Goal: Information Seeking & Learning: Learn about a topic

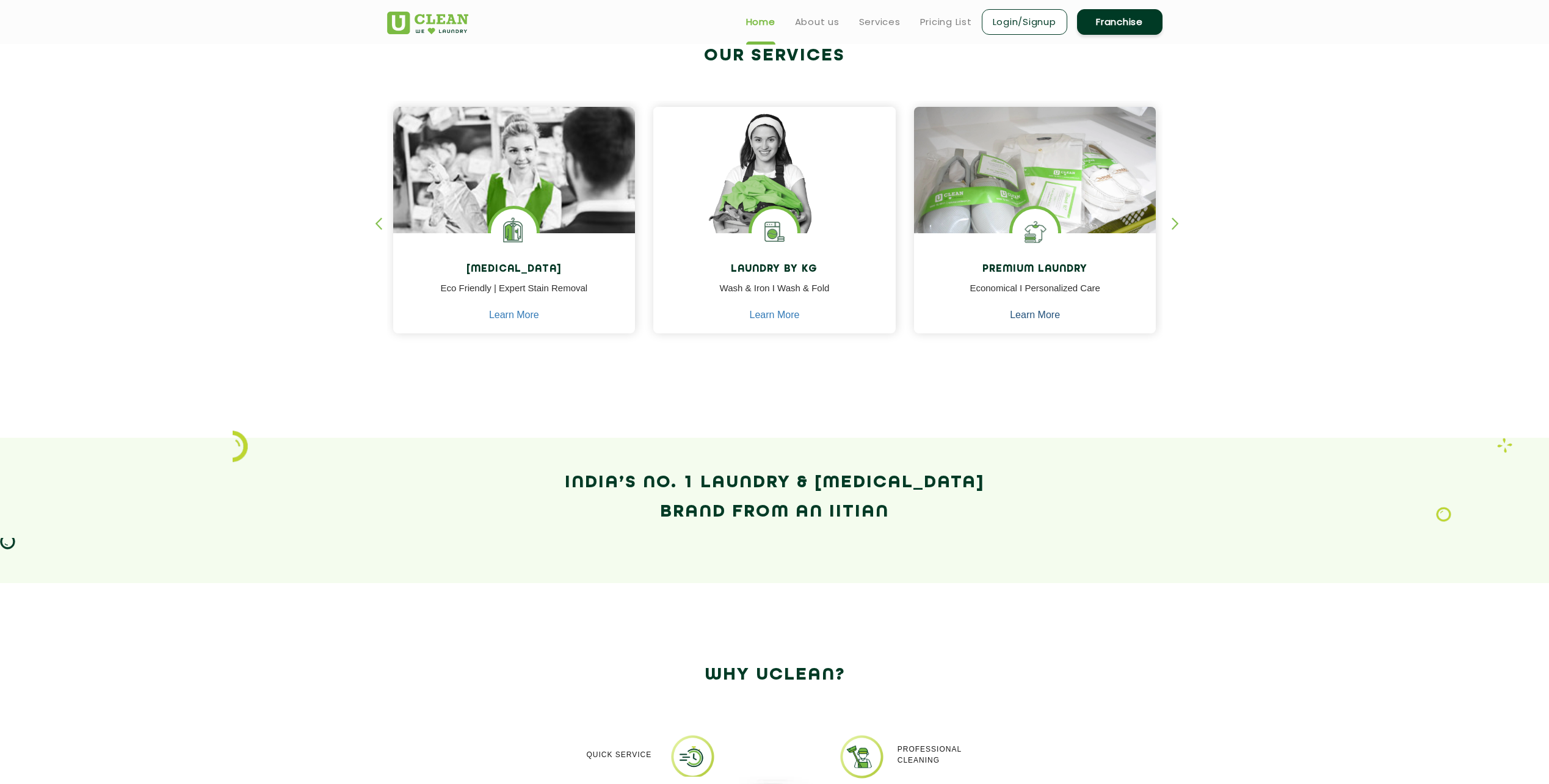
scroll to position [366, 0]
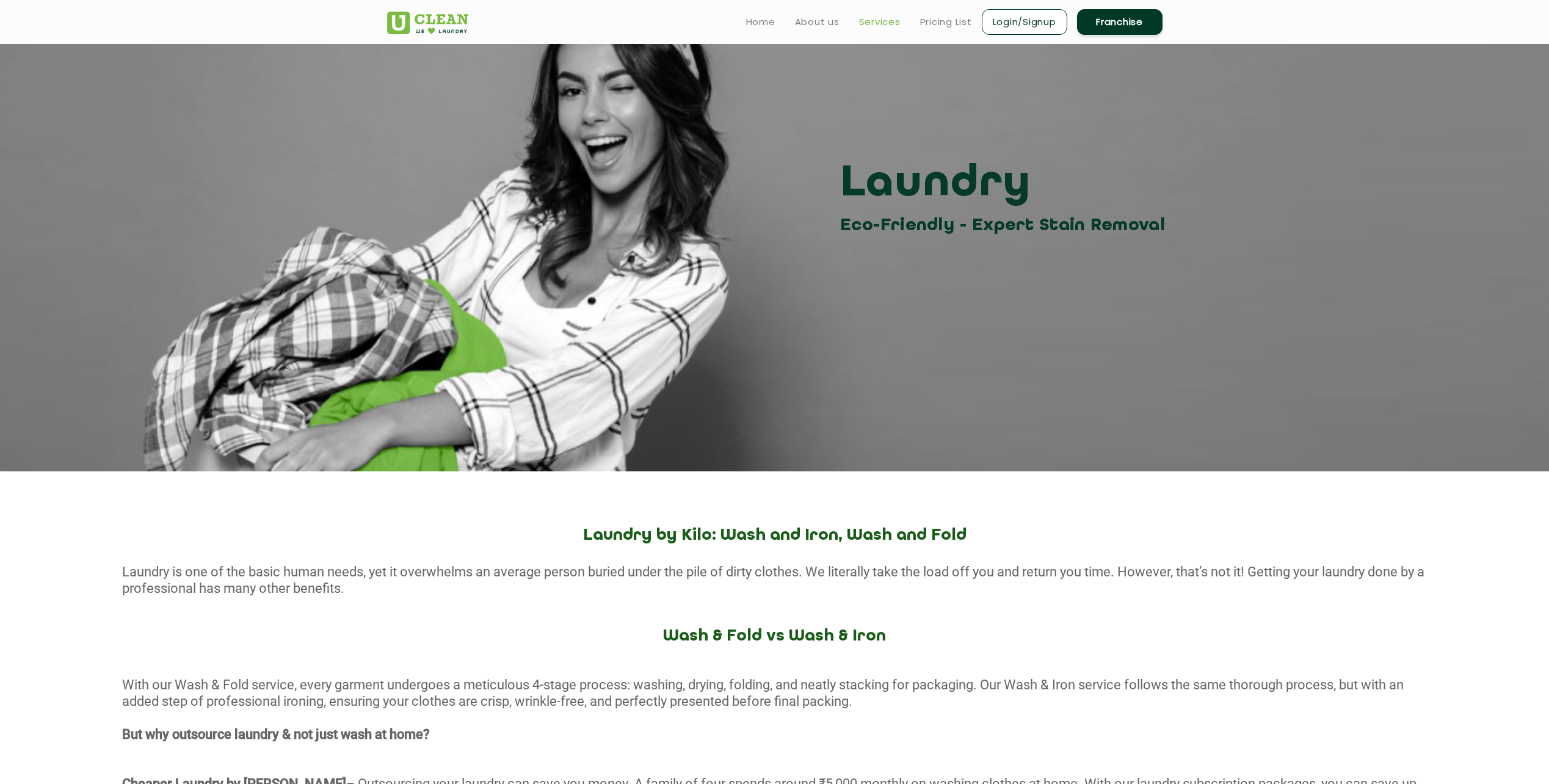
click at [876, 25] on link "Services" at bounding box center [880, 22] width 41 height 15
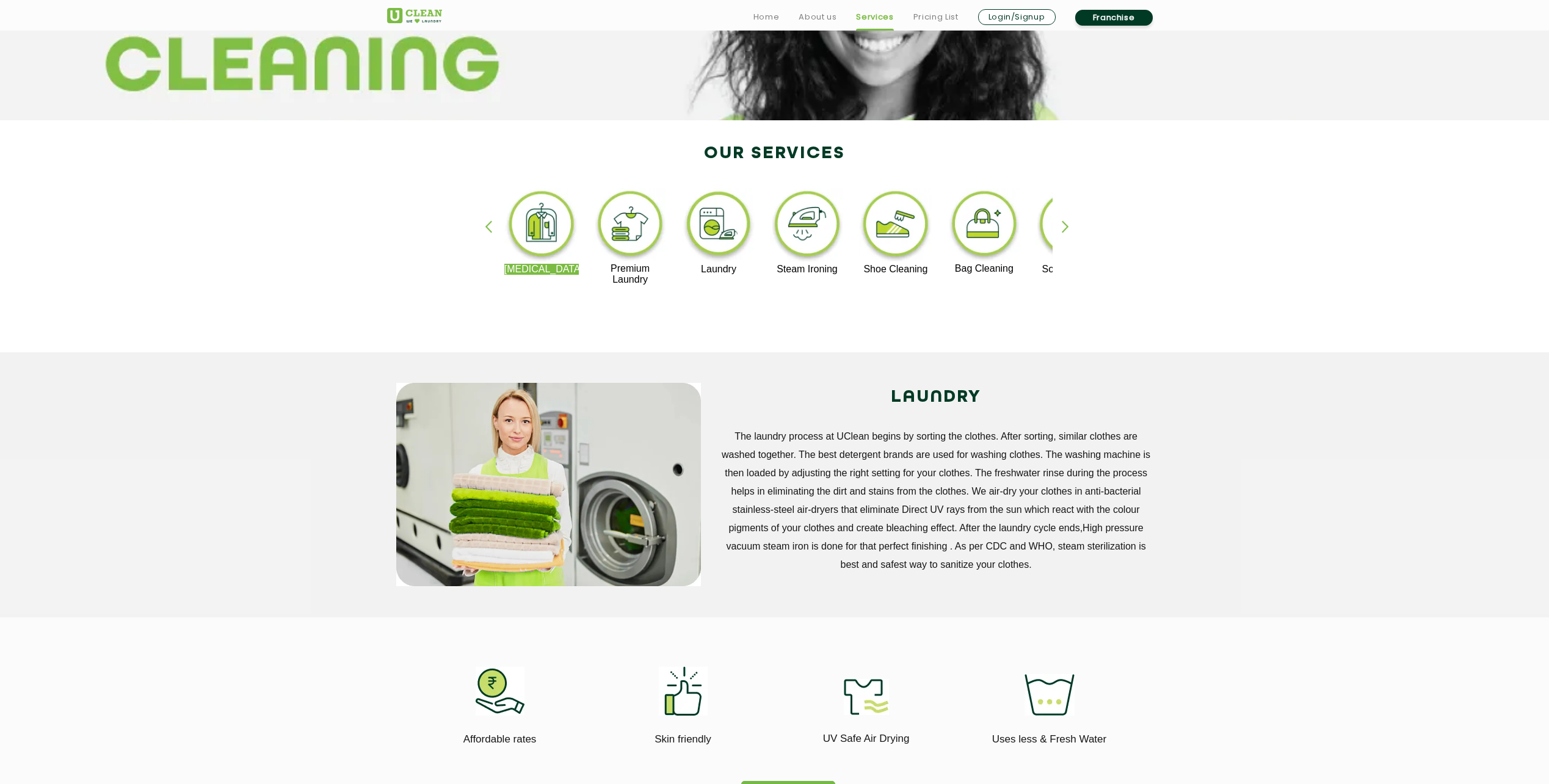
scroll to position [183, 0]
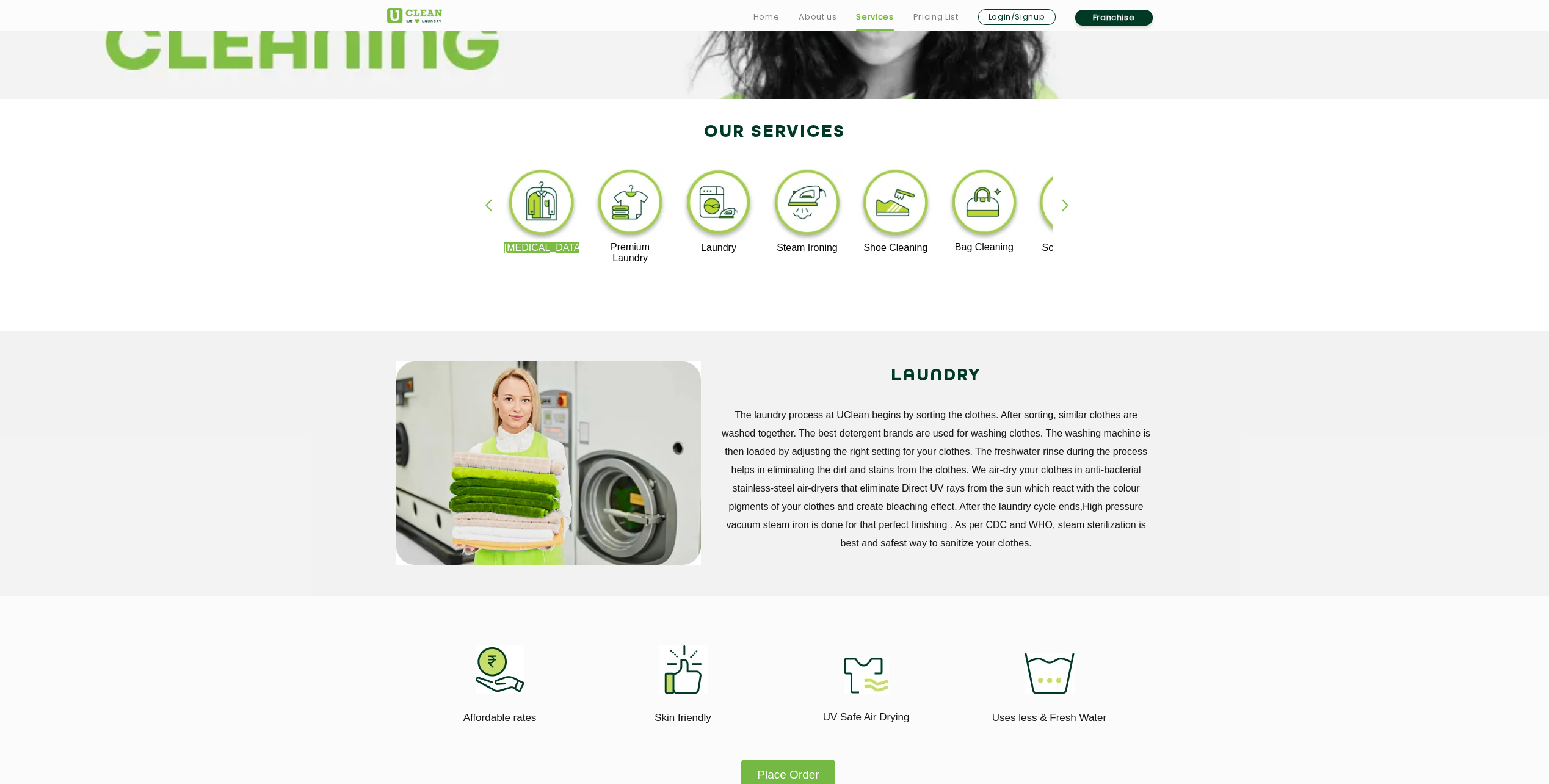
click at [720, 204] on img at bounding box center [718, 205] width 75 height 76
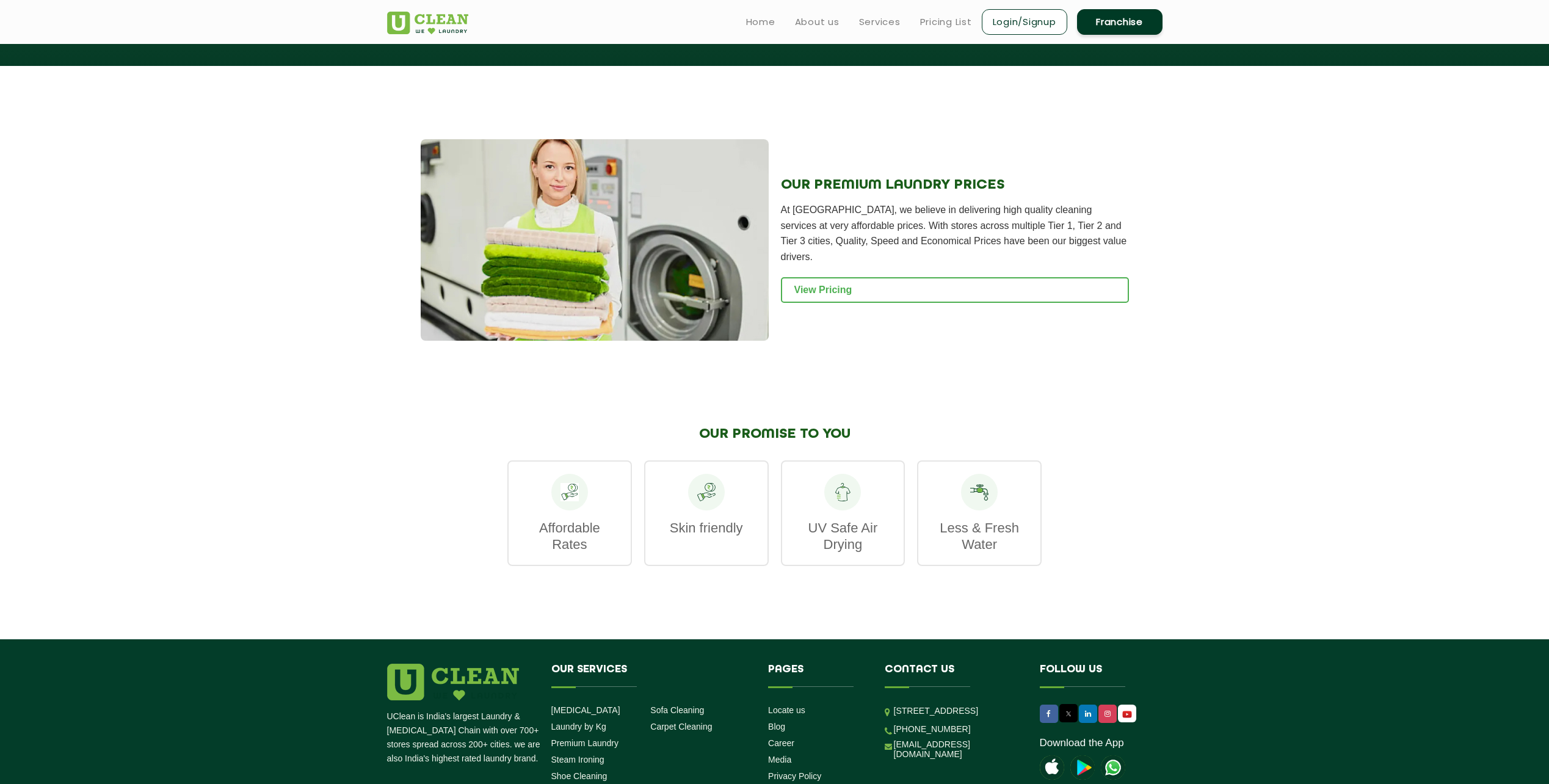
scroll to position [1099, 0]
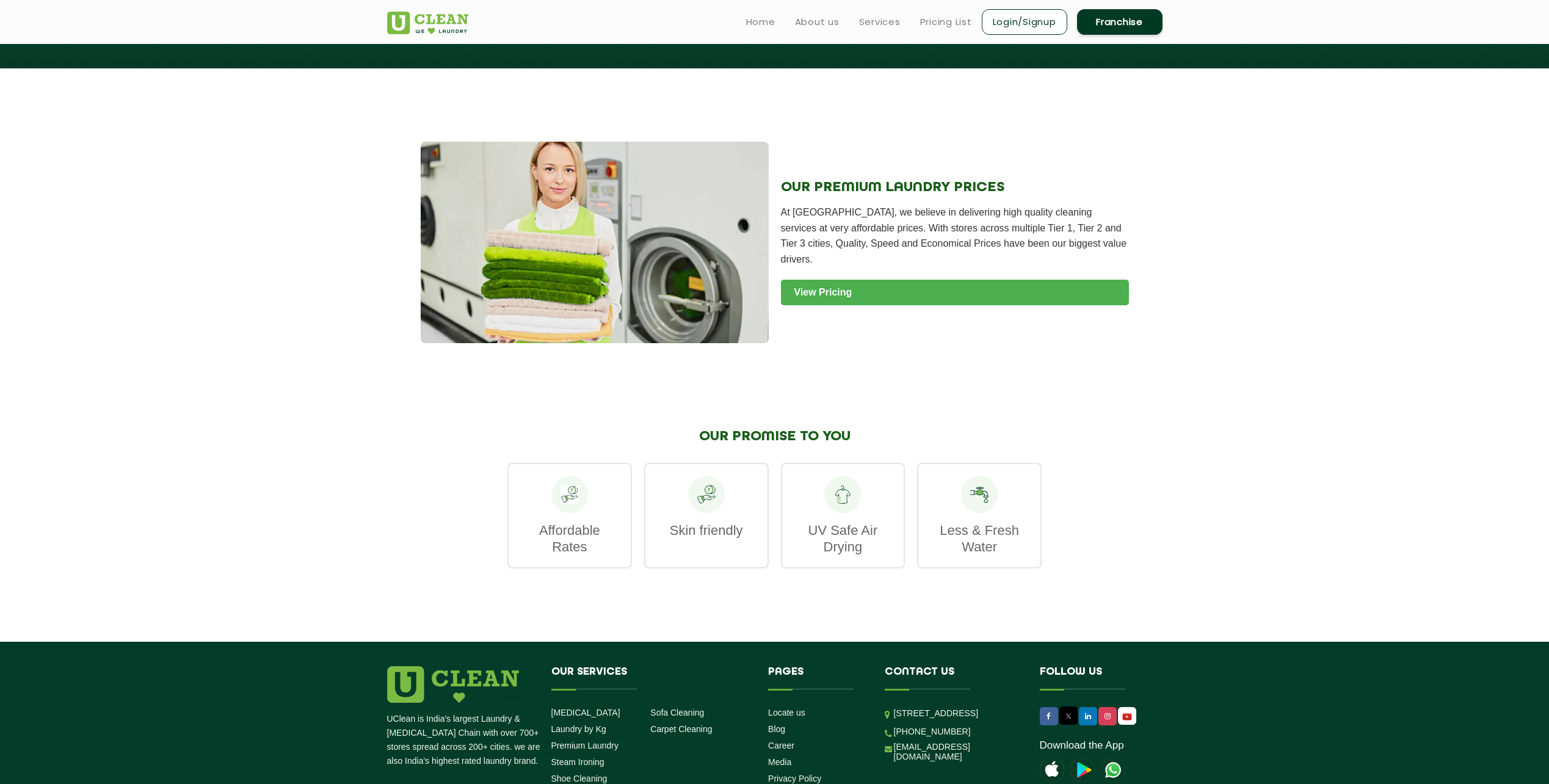
click at [824, 280] on link "View Pricing" at bounding box center [955, 292] width 348 height 26
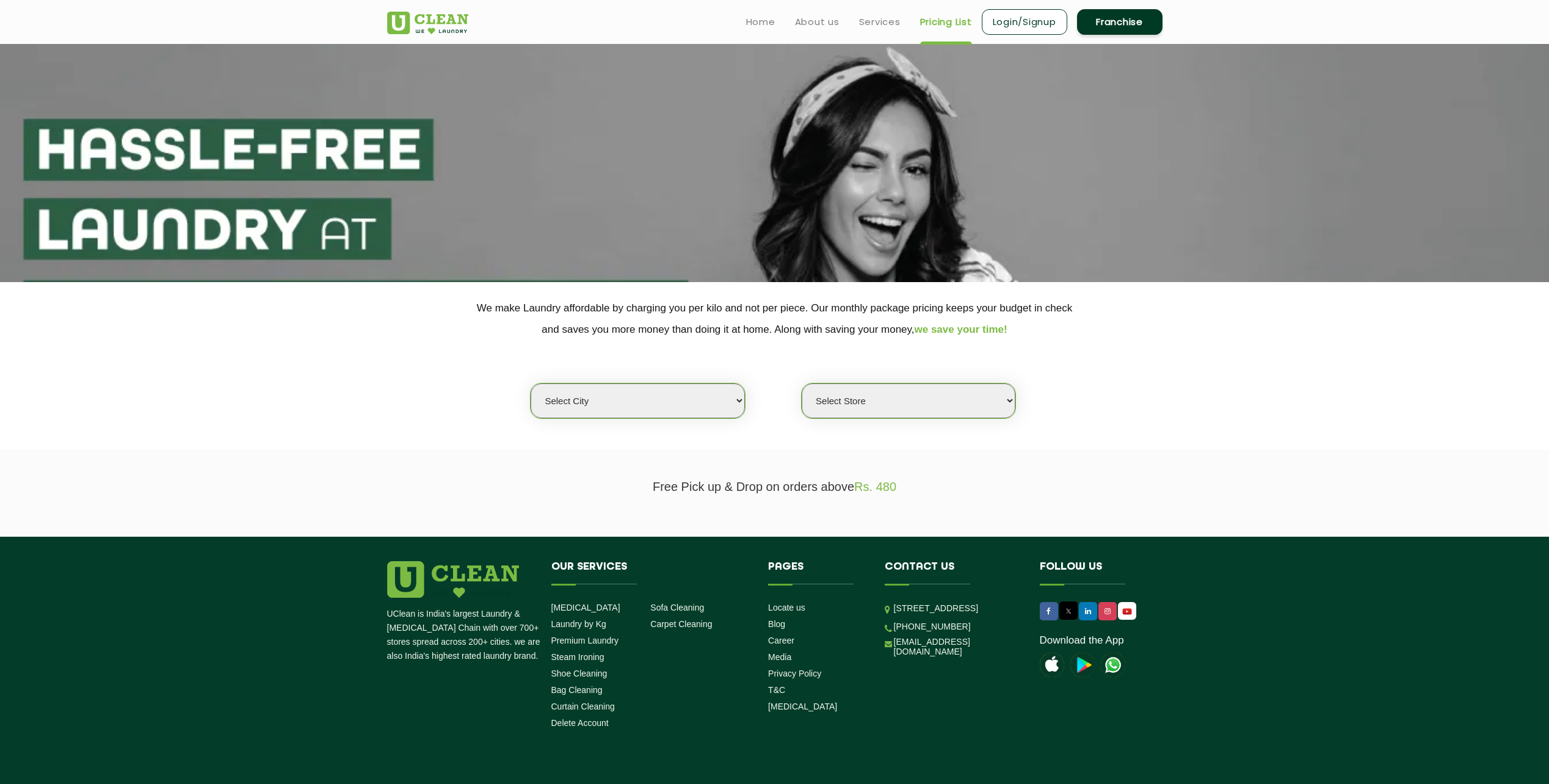
click at [737, 398] on select "Select city Aalo Agartala Agra Ahmedabad Akola Aligarh Alwar - UClean Select Am…" at bounding box center [637, 401] width 214 height 35
select select "86"
click at [530, 384] on select "Select city Aalo Agartala Agra Ahmedabad Akola Aligarh Alwar - UClean Select Am…" at bounding box center [637, 401] width 214 height 35
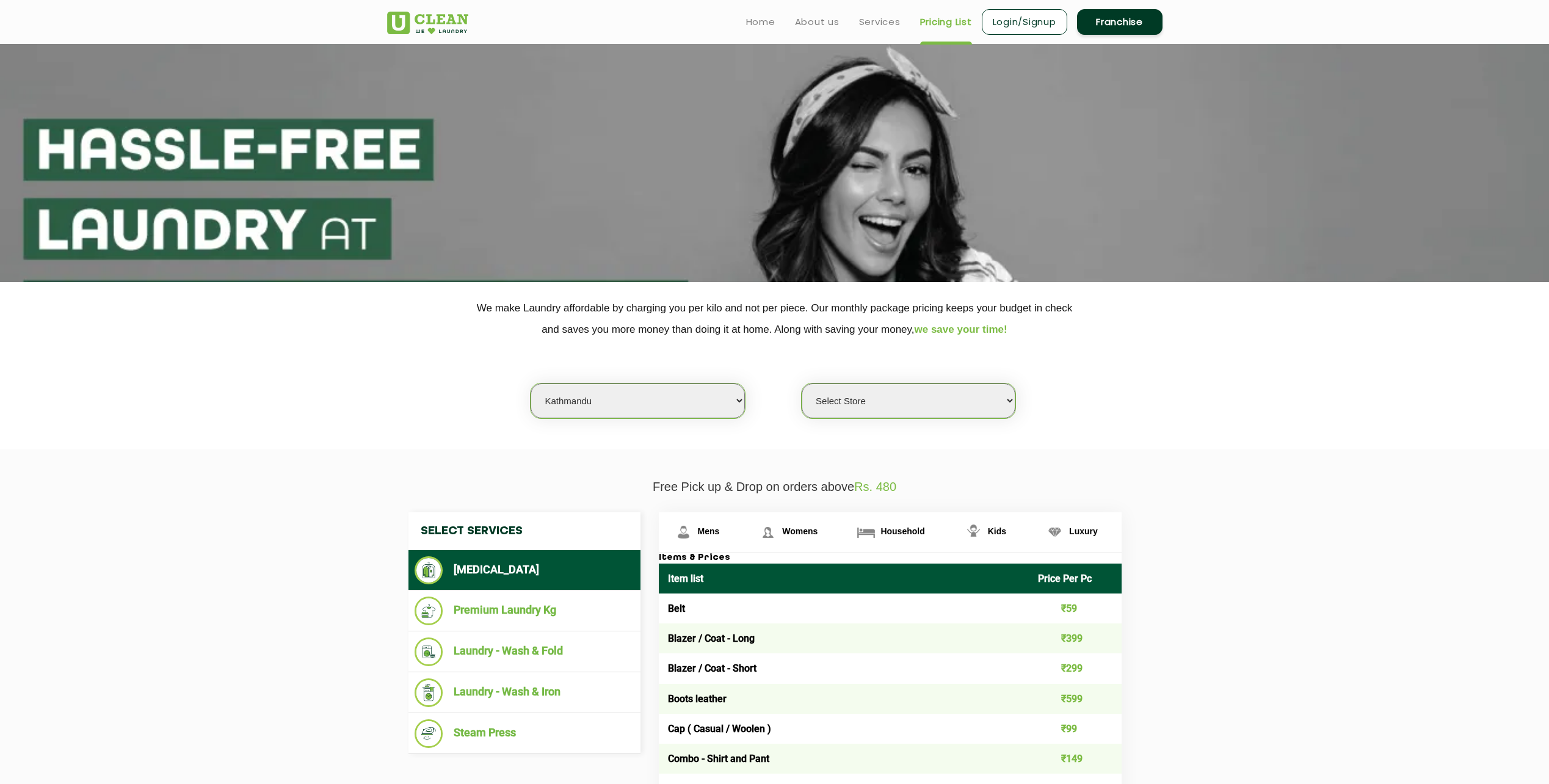
click at [998, 398] on select "Select Store UClean Kathmandu" at bounding box center [908, 401] width 214 height 35
select select "256"
click at [802, 384] on select "Select Store UClean Kathmandu" at bounding box center [908, 401] width 214 height 35
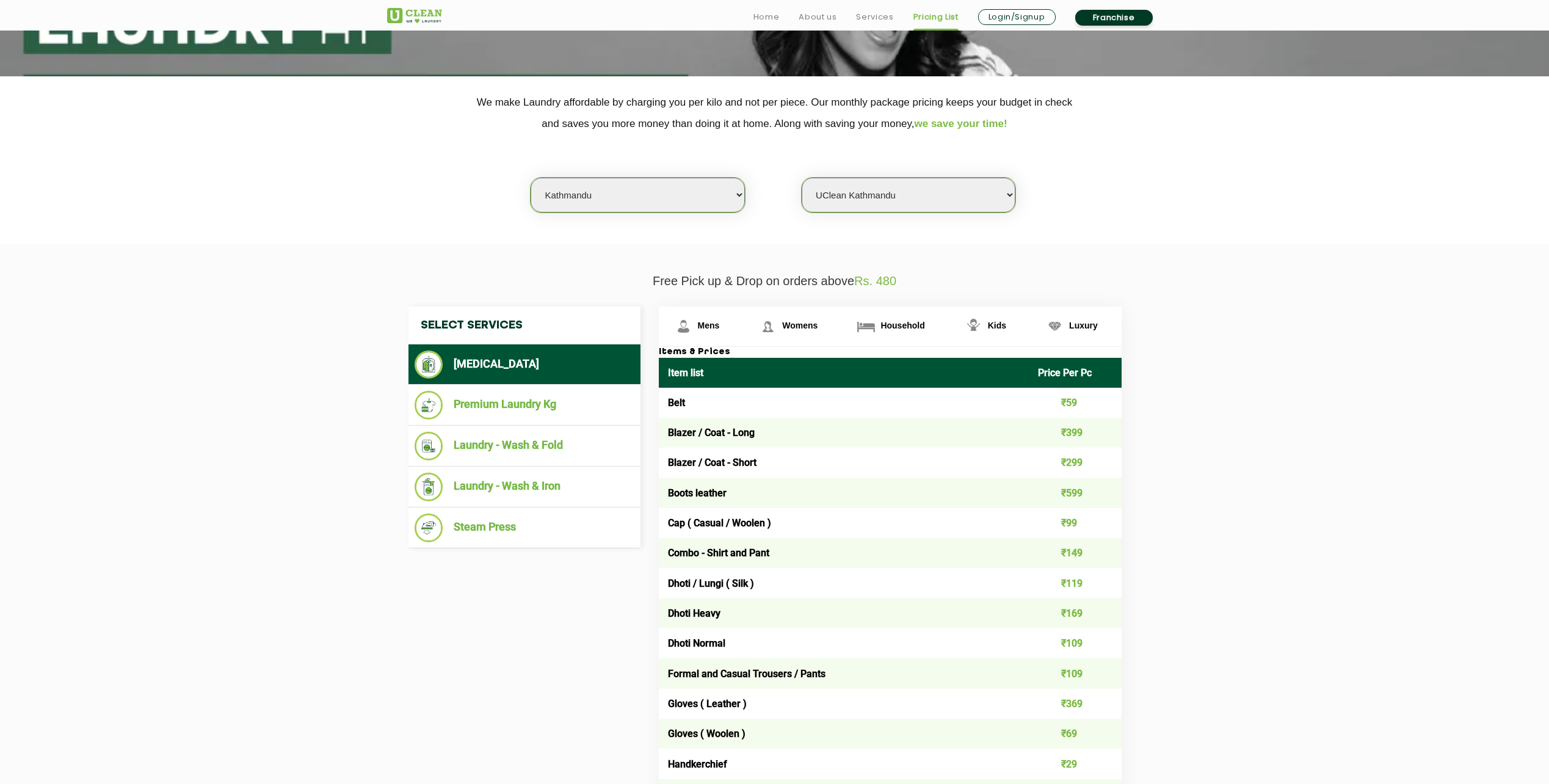
scroll to position [244, 0]
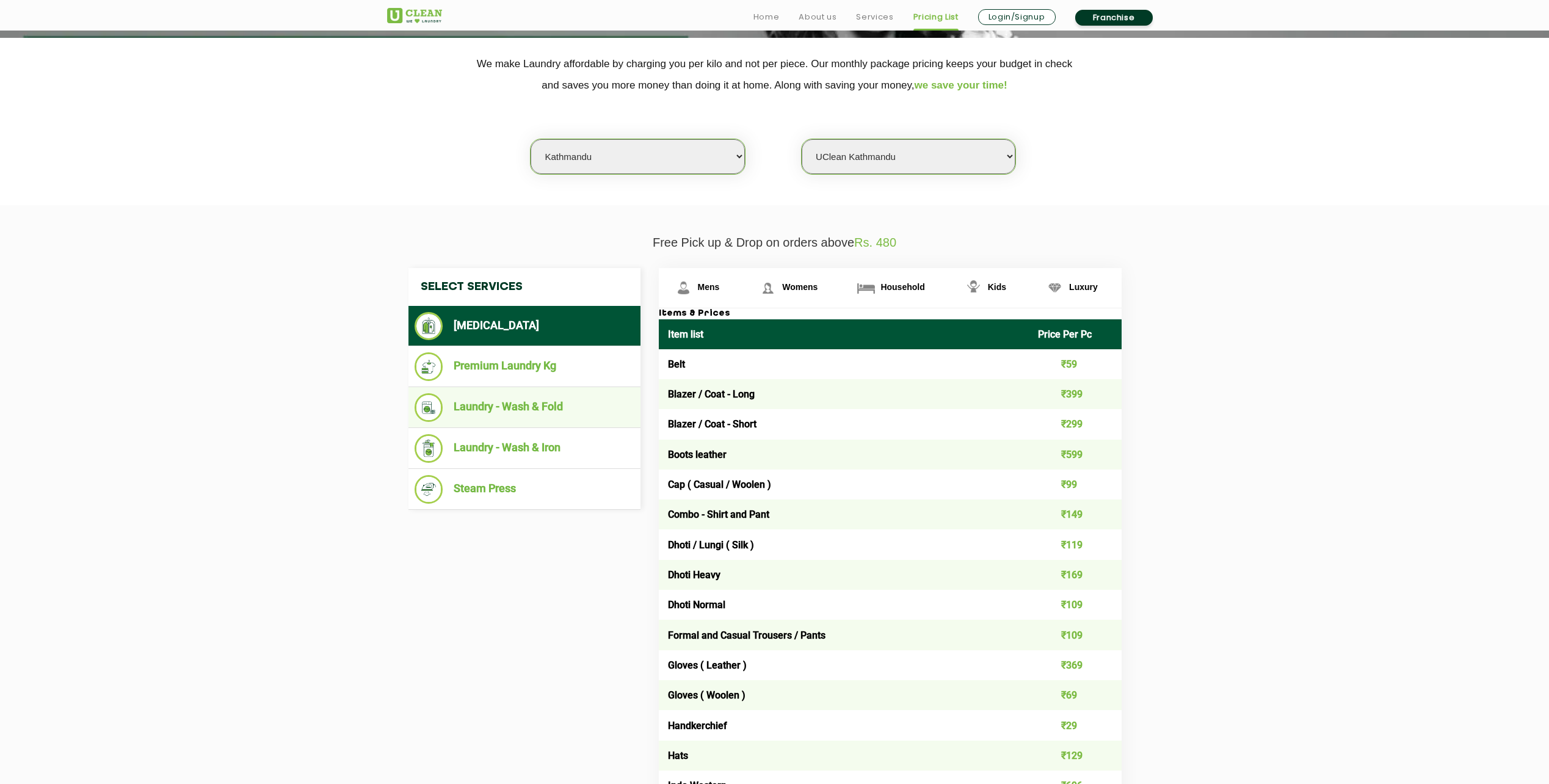
click at [513, 409] on li "Laundry - Wash & Fold" at bounding box center [524, 407] width 220 height 29
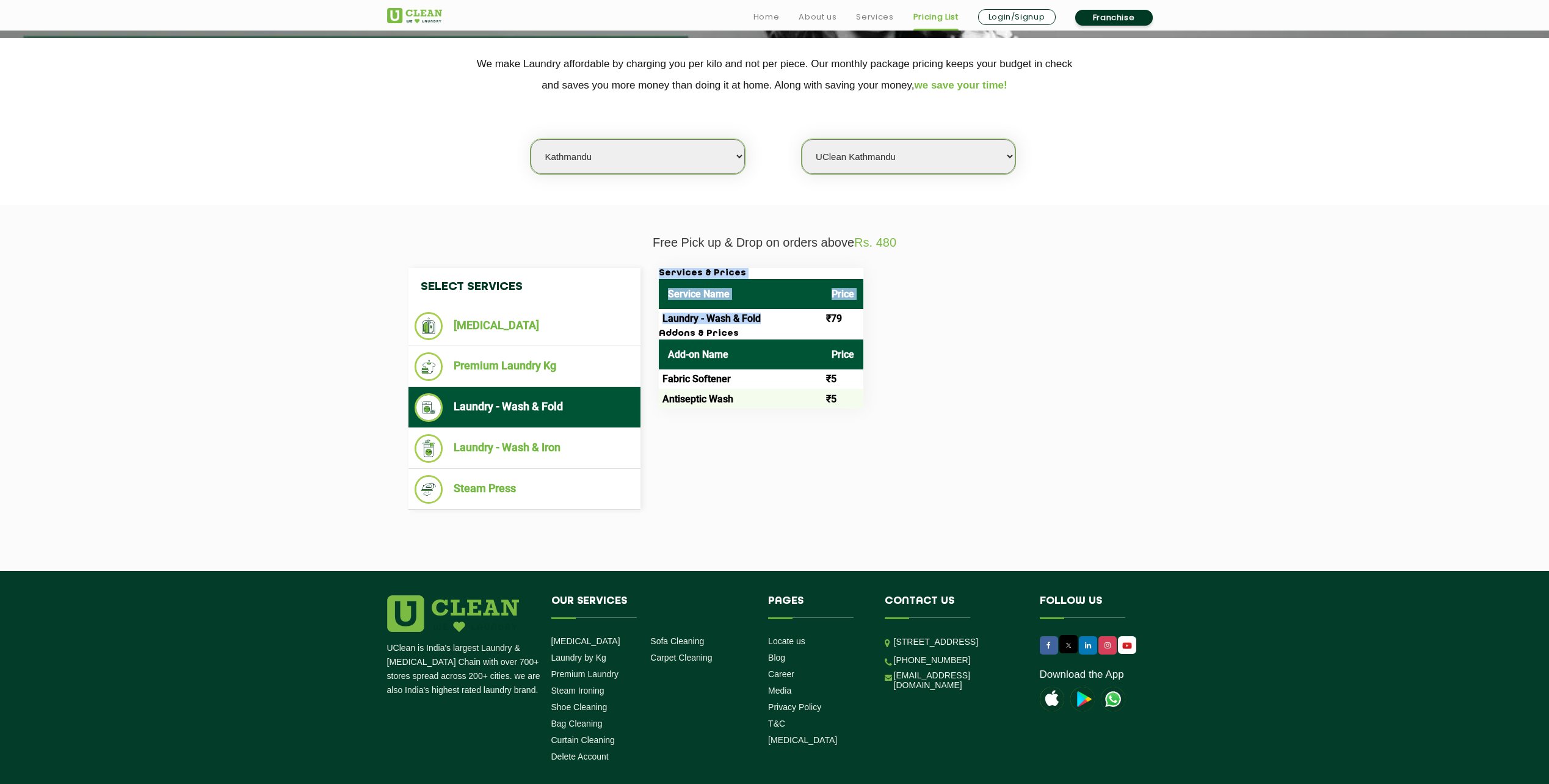
drag, startPoint x: 767, startPoint y: 319, endPoint x: 657, endPoint y: 319, distance: 110.0
click at [657, 319] on div "Services & Prices Service Name Price Laundry - Wash & Fold ₹79 Addons & Prices …" at bounding box center [900, 338] width 501 height 140
drag, startPoint x: 657, startPoint y: 319, endPoint x: 776, endPoint y: 321, distance: 119.0
click at [776, 321] on td "Laundry - Wash & Fold" at bounding box center [740, 318] width 163 height 20
click at [551, 368] on li "Premium Laundry Kg" at bounding box center [524, 366] width 220 height 29
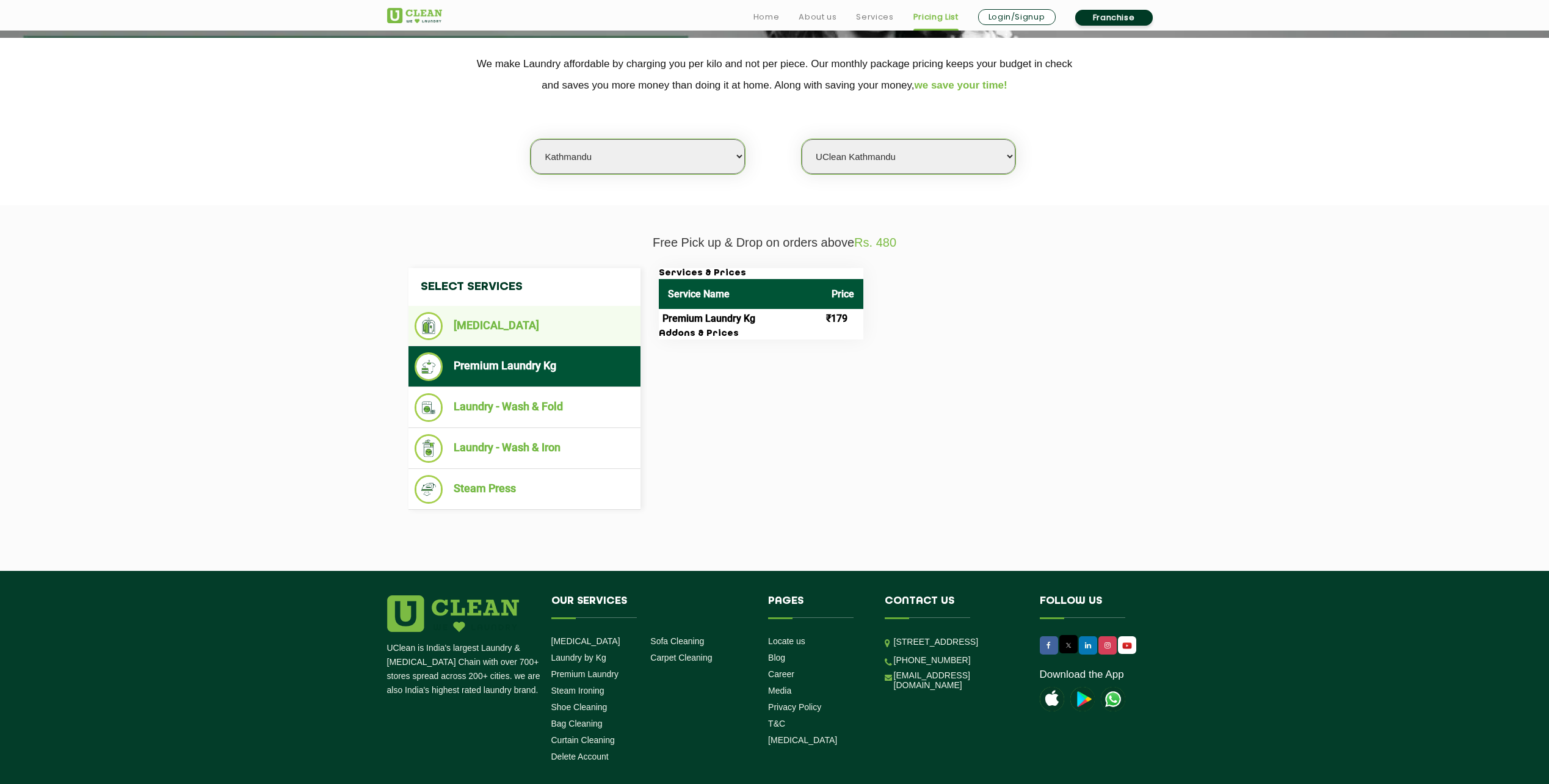
click at [507, 324] on li "[MEDICAL_DATA]" at bounding box center [524, 326] width 220 height 28
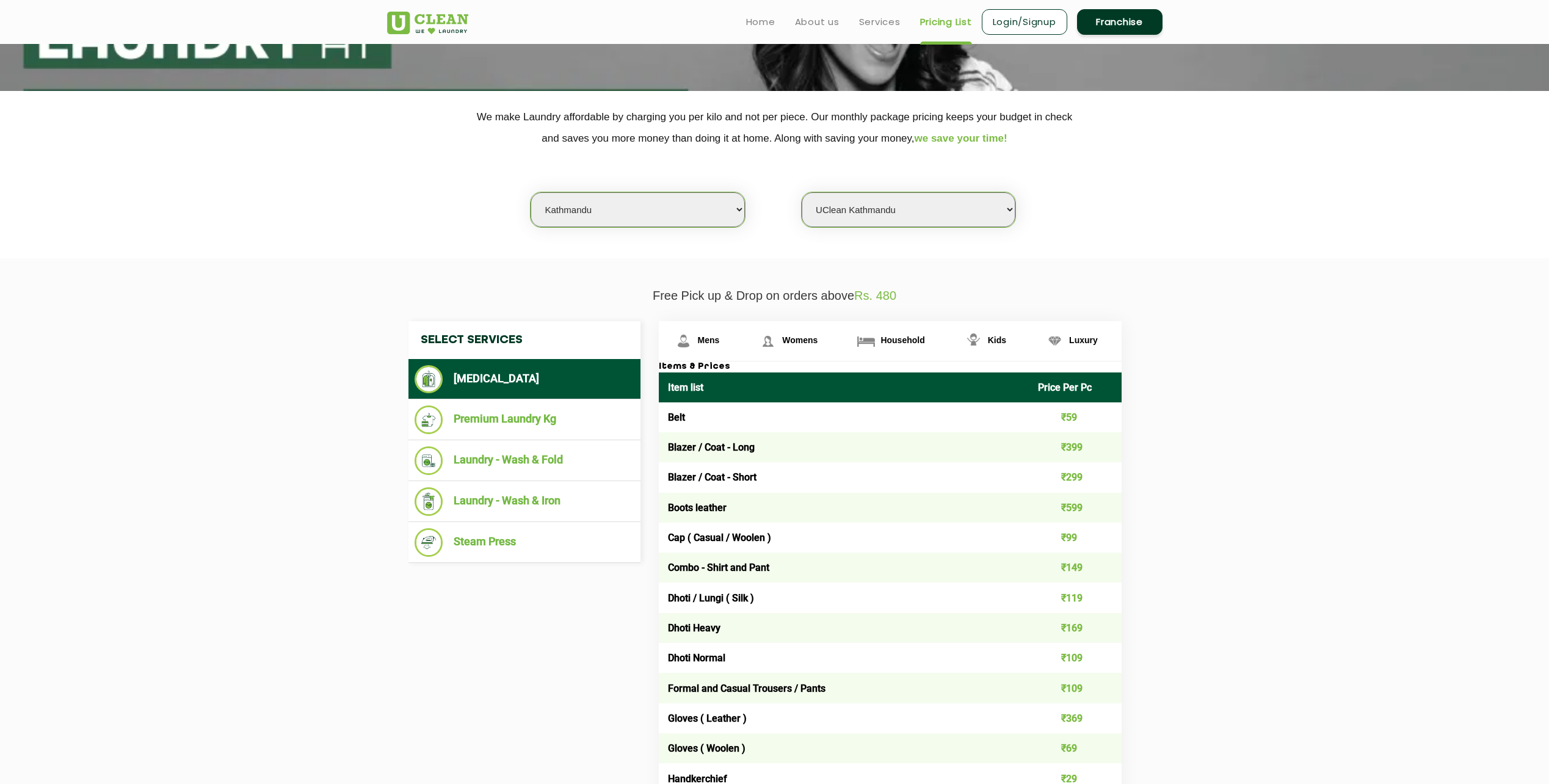
scroll to position [183, 0]
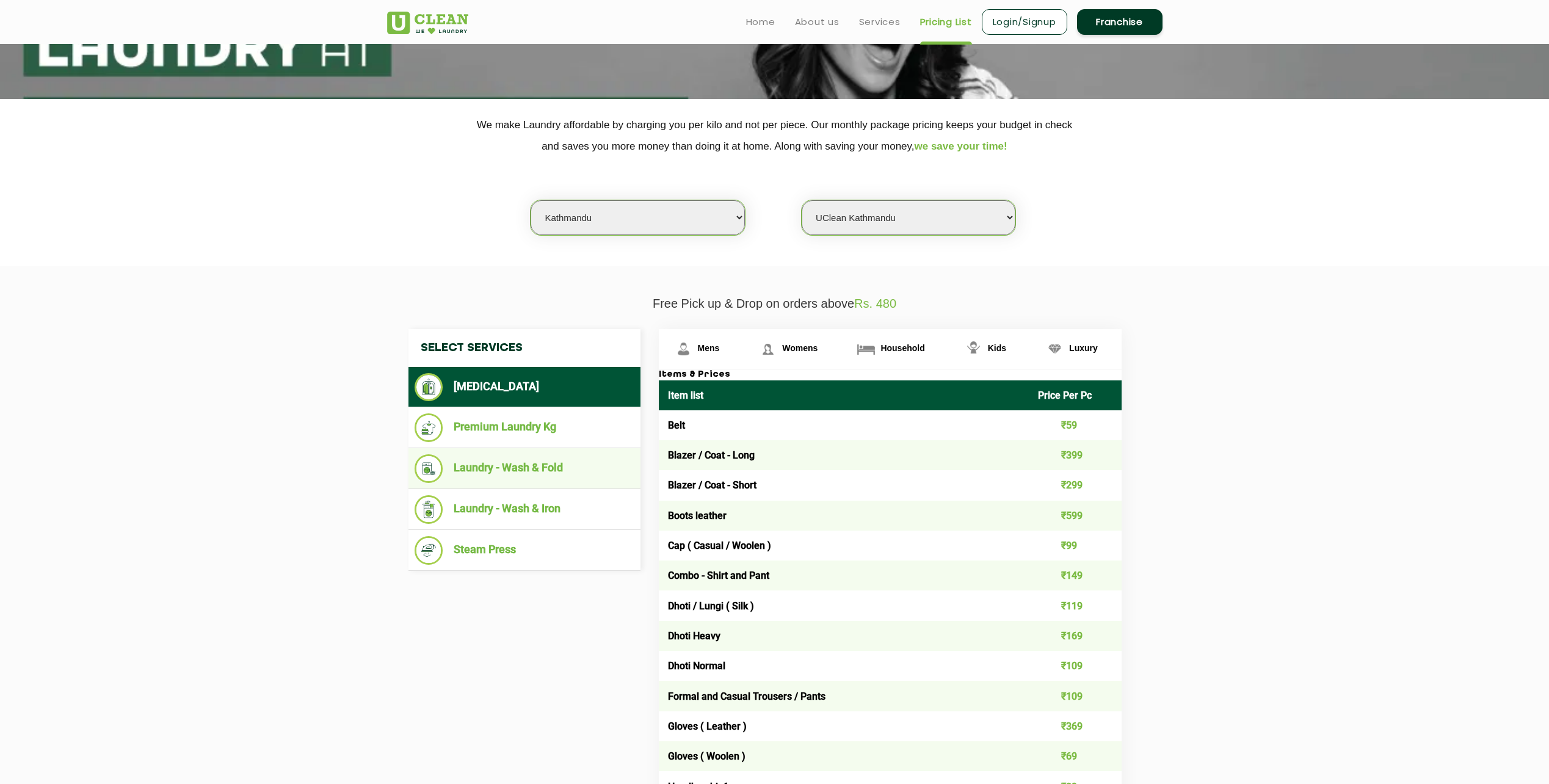
click at [528, 464] on li "Laundry - Wash & Fold" at bounding box center [524, 468] width 220 height 29
